Goal: Browse casually

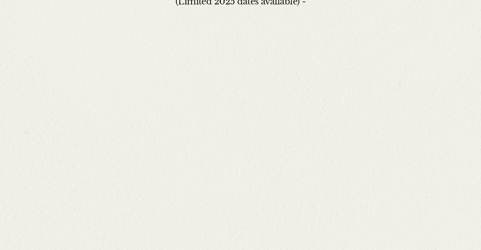
scroll to position [2181, 0]
click at [114, 179] on div "Tell Me Your Love Story. Because I want to do my absolute best for every couple…" at bounding box center [240, 83] width 481 height 468
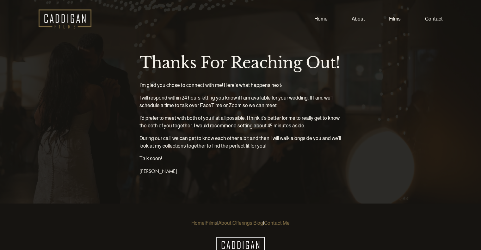
click at [87, 16] on img at bounding box center [65, 18] width 53 height 19
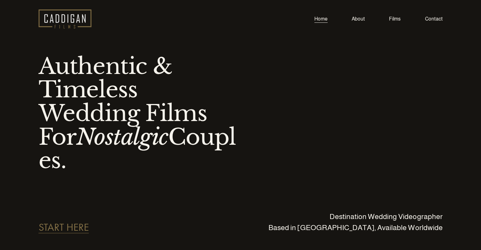
click at [390, 15] on link "Films" at bounding box center [395, 19] width 12 height 9
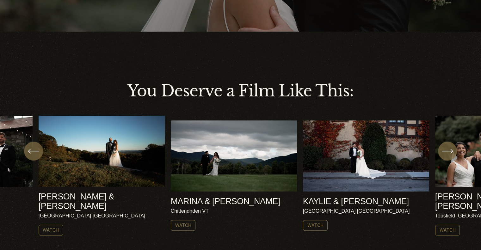
scroll to position [95, 0]
